Goal: Navigation & Orientation: Find specific page/section

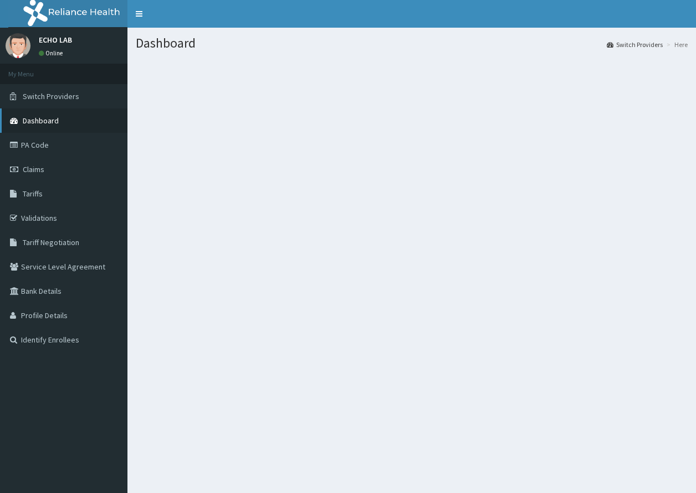
click at [38, 121] on span "Dashboard" at bounding box center [41, 121] width 36 height 10
click at [32, 143] on link "PA Code" at bounding box center [63, 145] width 127 height 24
click at [48, 94] on span "Switch Providers" at bounding box center [51, 96] width 56 height 10
click at [25, 147] on link "PA Code" at bounding box center [63, 145] width 127 height 24
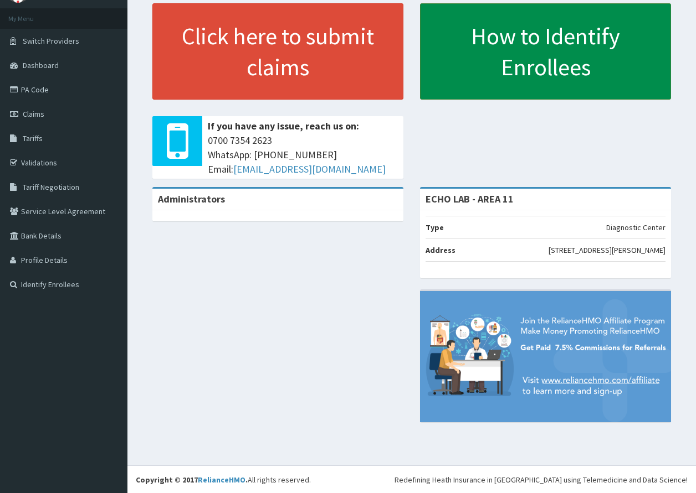
scroll to position [56, 0]
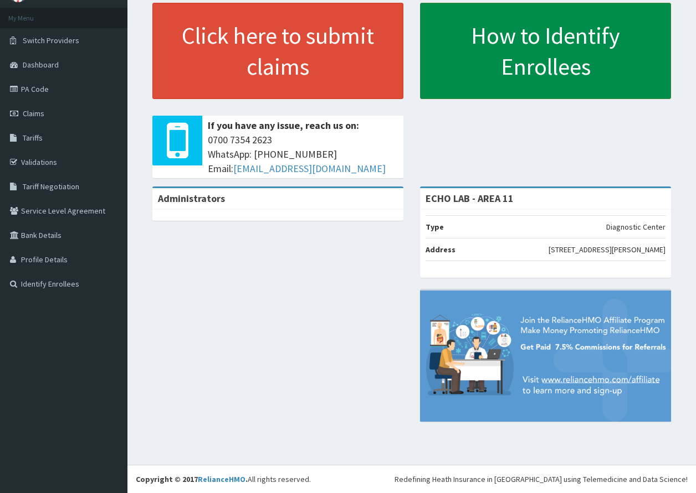
click at [518, 74] on link "How to Identify Enrollees" at bounding box center [545, 51] width 251 height 96
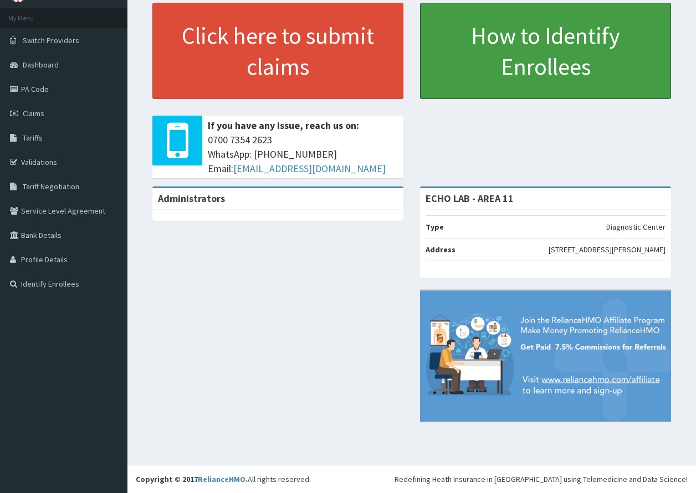
scroll to position [0, 0]
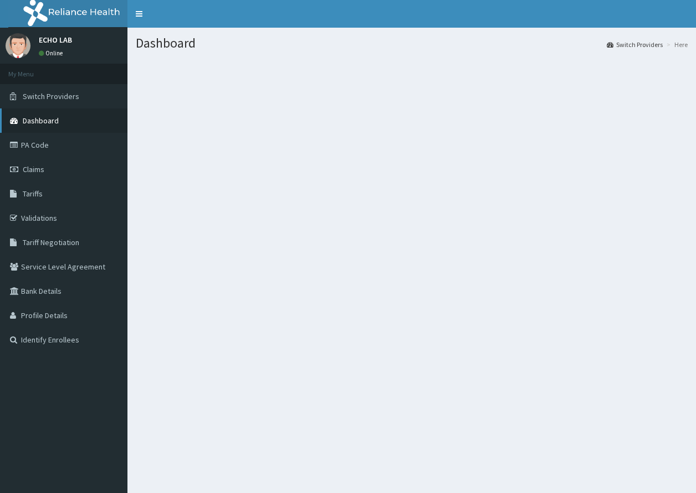
click at [38, 124] on span "Dashboard" at bounding box center [41, 121] width 36 height 10
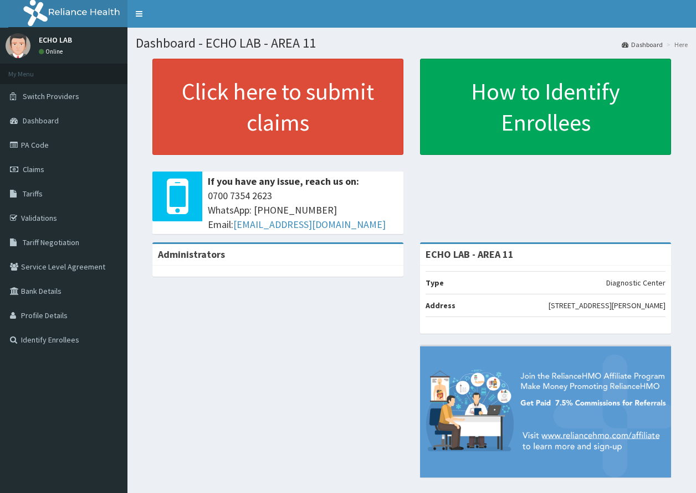
click at [584, 280] on li "Type Diagnostic Center" at bounding box center [545, 282] width 240 height 23
click at [618, 279] on p "Diagnostic Center" at bounding box center [635, 282] width 59 height 11
click at [469, 284] on li "Type Diagnostic Center" at bounding box center [545, 282] width 240 height 23
click at [430, 279] on b "Type" at bounding box center [434, 283] width 18 height 10
click at [636, 280] on p "Diagnostic Center" at bounding box center [635, 282] width 59 height 11
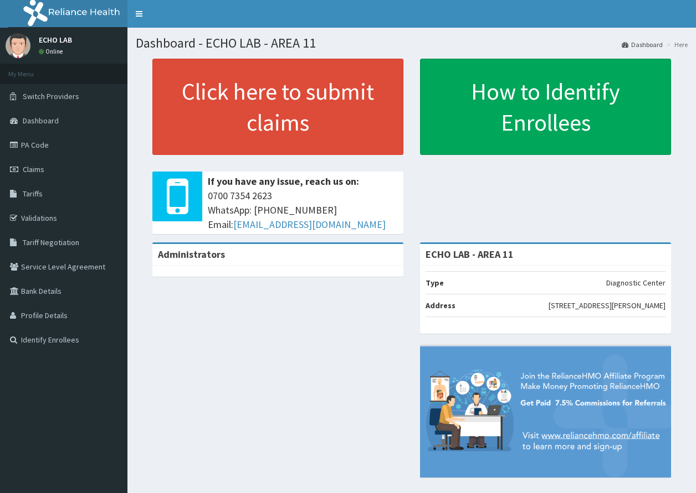
click at [662, 287] on div "Type Diagnostic Center Address [STREET_ADDRESS][PERSON_NAME]" at bounding box center [545, 300] width 251 height 68
click at [630, 277] on li "Type Diagnostic Center" at bounding box center [545, 282] width 240 height 23
click at [497, 249] on strong "ECHO LAB - AREA 11" at bounding box center [469, 254] width 88 height 13
click at [529, 251] on div "ECHO LAB - AREA 11" at bounding box center [545, 255] width 251 height 22
click at [446, 279] on li "Type Diagnostic Center" at bounding box center [545, 282] width 240 height 23
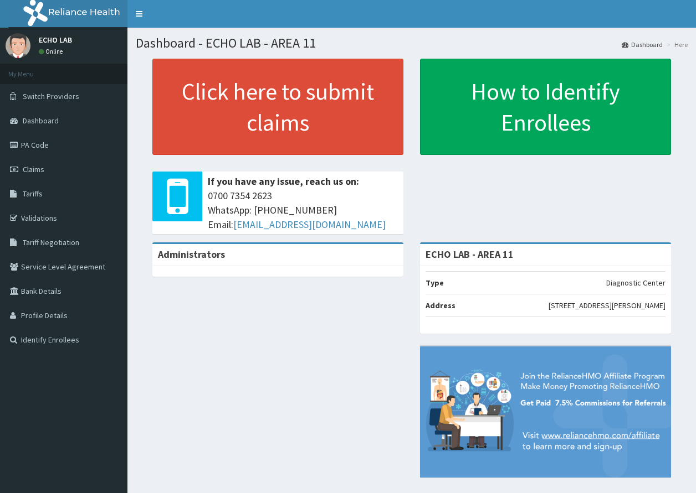
click at [647, 271] on div "Type Diagnostic Center Address [STREET_ADDRESS][PERSON_NAME]" at bounding box center [545, 300] width 251 height 68
click at [645, 271] on div "Type Diagnostic Center Address [STREET_ADDRESS][PERSON_NAME]" at bounding box center [545, 300] width 251 height 68
click at [650, 280] on p "Diagnostic Center" at bounding box center [635, 282] width 59 height 11
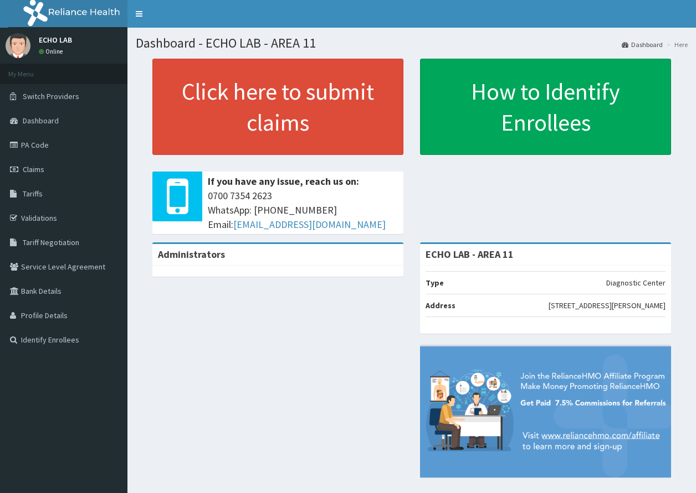
drag, startPoint x: 650, startPoint y: 280, endPoint x: 516, endPoint y: 194, distance: 158.9
click at [516, 194] on div "Click here to submit claims If you have any issue, reach us on: [PHONE_NUMBER] …" at bounding box center [412, 151] width 552 height 184
click at [637, 279] on p "Diagnostic Center" at bounding box center [635, 282] width 59 height 11
click at [532, 192] on div "Click here to submit claims If you have any issue, reach us on: [PHONE_NUMBER] …" at bounding box center [412, 151] width 552 height 184
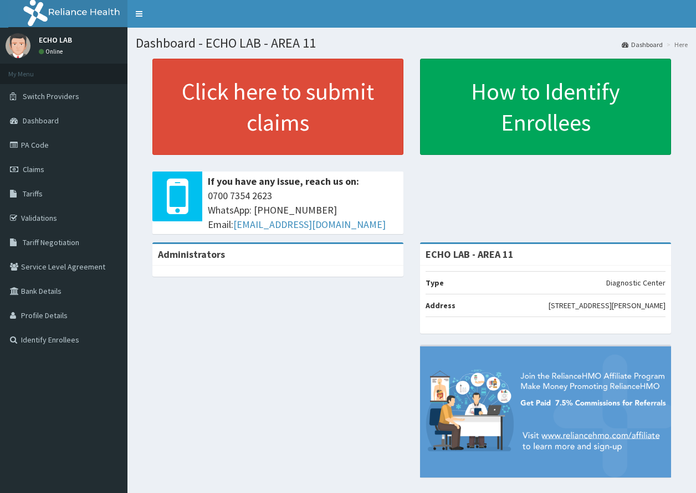
click at [479, 285] on li "Type Diagnostic Center" at bounding box center [545, 282] width 240 height 23
click at [678, 42] on li "Here" at bounding box center [675, 44] width 24 height 9
click at [663, 43] on li "Here" at bounding box center [675, 44] width 24 height 9
click at [667, 44] on li "Here" at bounding box center [675, 44] width 24 height 9
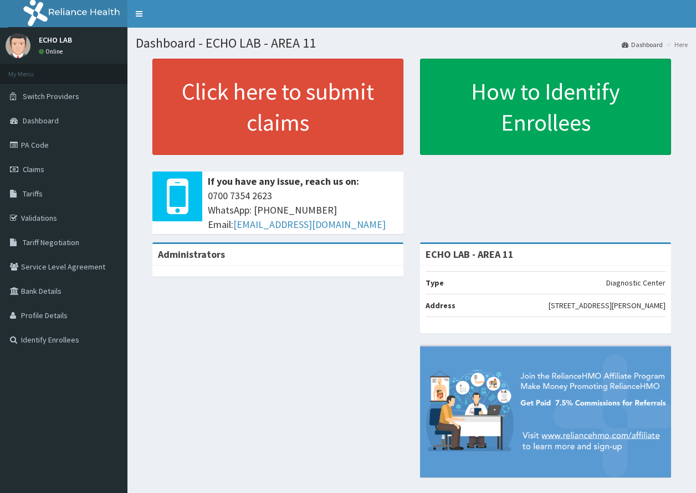
click at [670, 45] on li "Here" at bounding box center [675, 44] width 24 height 9
